Goal: Task Accomplishment & Management: Use online tool/utility

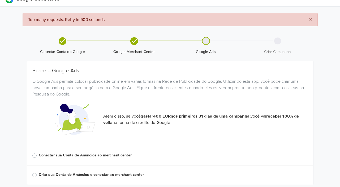
scroll to position [23, 0]
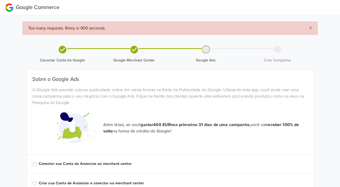
click at [310, 27] on span "×" at bounding box center [310, 28] width 3 height 8
drag, startPoint x: 68, startPoint y: 80, endPoint x: 75, endPoint y: 85, distance: 9.3
click at [75, 85] on div "Sobre o Google Ads O Google Ads permite colocar publicidade online em várias fo…" at bounding box center [170, 92] width 284 height 32
click at [79, 88] on div "O Google Ads permite colocar publicidade online em várias formas na Rede de Pub…" at bounding box center [170, 96] width 284 height 19
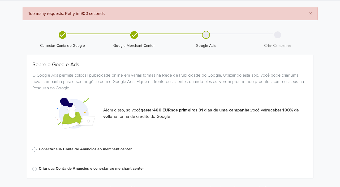
scroll to position [23, 0]
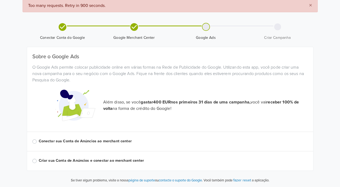
click at [119, 142] on label "Conectar sua Conta de Anúncios ao merchant center" at bounding box center [174, 141] width 270 height 6
click at [0, 0] on input "Conectar sua Conta de Anúncios ao merchant center" at bounding box center [0, 0] width 0 height 0
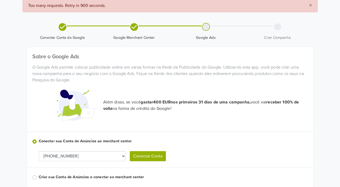
click at [113, 151] on select "[PHONE_NUMBER] [PHONE_NUMBER]" at bounding box center [82, 156] width 87 height 10
click at [113, 144] on div "Conectar sua Conta de Anúncios ao merchant center" at bounding box center [170, 141] width 276 height 6
click at [114, 138] on label "Conectar sua Conta de Anúncios ao merchant center" at bounding box center [174, 141] width 270 height 6
click at [0, 0] on input "Conectar sua Conta de Anúncios ao merchant center" at bounding box center [0, 0] width 0 height 0
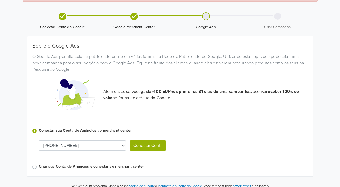
scroll to position [39, 0]
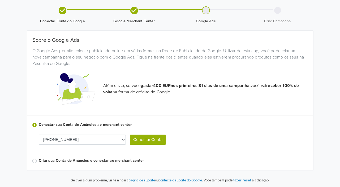
click at [96, 153] on div "Sobre o Google Ads O Google Ads permite colocar publicidade online em várias fo…" at bounding box center [170, 100] width 276 height 127
click at [95, 158] on label "Criar sua Conta de Anúncios e conectar ao merchant center" at bounding box center [174, 161] width 270 height 6
click at [0, 0] on input "Criar sua Conta de Anúncios e conectar ao merchant center" at bounding box center [0, 0] width 0 height 0
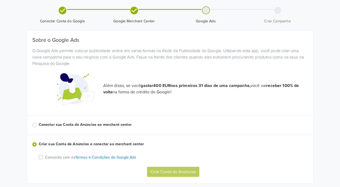
click at [99, 125] on label "Conectar sua Conta de Anúncios ao merchant center" at bounding box center [174, 125] width 270 height 6
click at [0, 0] on input "Conectar sua Conta de Anúncios ao merchant center" at bounding box center [0, 0] width 0 height 0
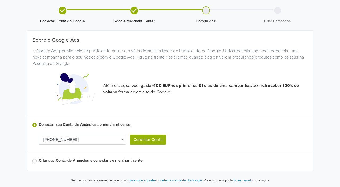
click at [94, 142] on select "[PHONE_NUMBER] [PHONE_NUMBER]" at bounding box center [82, 139] width 87 height 10
click at [153, 140] on button "Conectar Conta" at bounding box center [148, 139] width 36 height 10
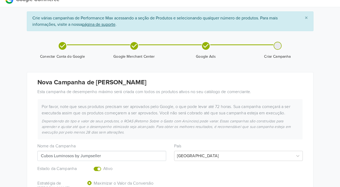
scroll to position [0, 0]
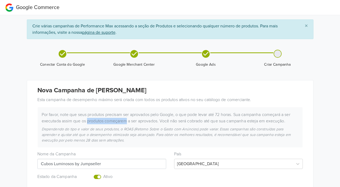
drag, startPoint x: 88, startPoint y: 119, endPoint x: 131, endPoint y: 123, distance: 42.5
click at [127, 123] on div "Por favor, note que seus produtos precisam ser aprovados pelo Google, o que pod…" at bounding box center [170, 117] width 265 height 13
click at [131, 123] on div "Por favor, note que seus produtos precisam ser aprovados pelo Google, o que pod…" at bounding box center [170, 117] width 265 height 13
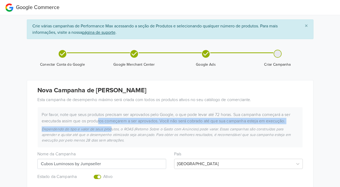
drag, startPoint x: 99, startPoint y: 118, endPoint x: 112, endPoint y: 129, distance: 17.1
click at [112, 128] on div "Por favor, note que seus produtos precisam ser aprovados pelo Google, o que pod…" at bounding box center [170, 127] width 265 height 40
click at [112, 129] on div "Dependendo do tipo e valor de seus produtos, o ROAS (Retorno Sobre o Gasto com …" at bounding box center [170, 134] width 265 height 17
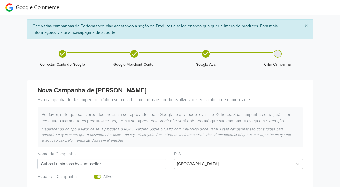
click at [304, 28] on button "×" at bounding box center [307, 26] width 14 height 13
